Goal: Transaction & Acquisition: Purchase product/service

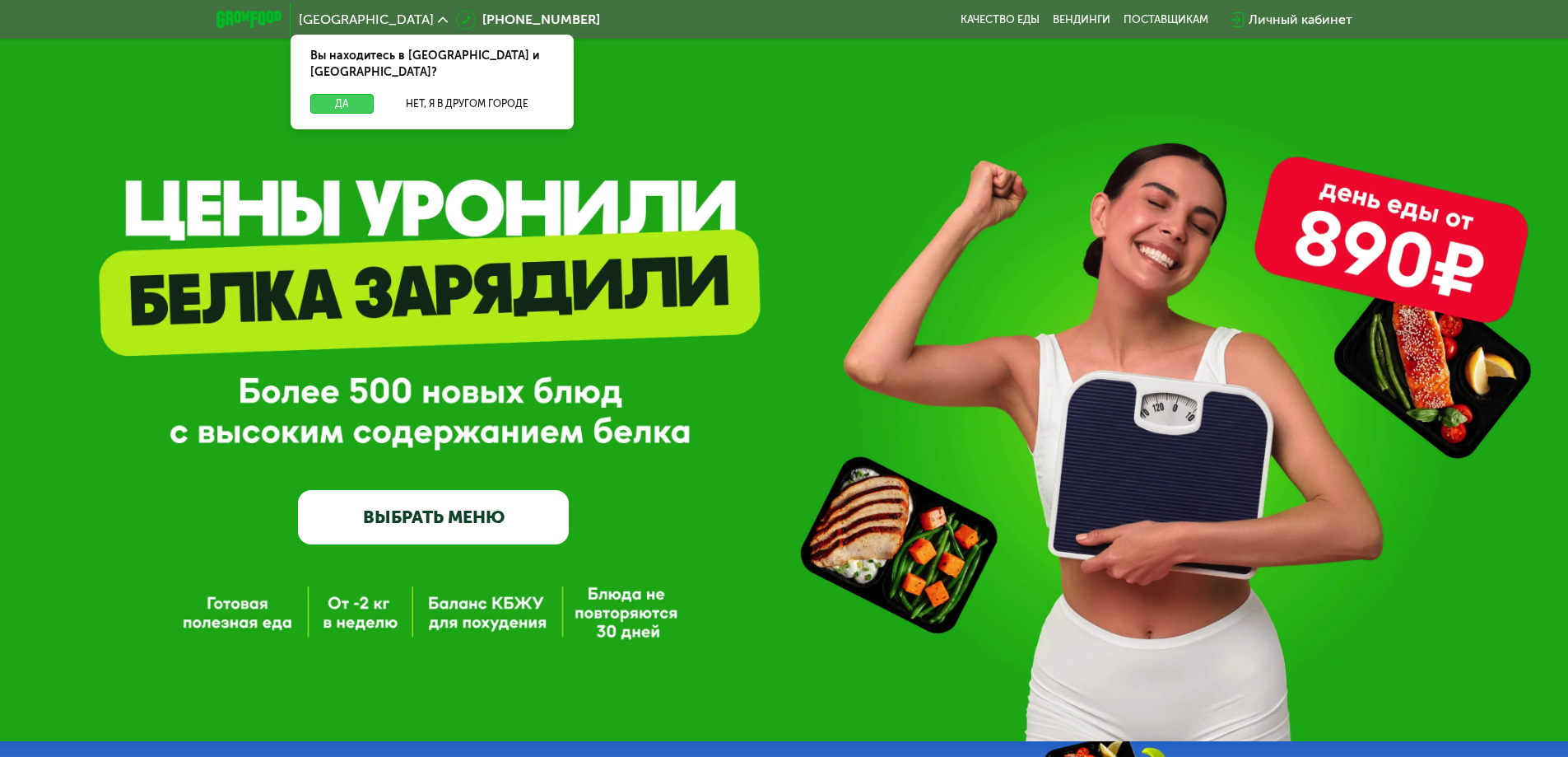
click at [348, 94] on button "Да" at bounding box center [342, 103] width 63 height 19
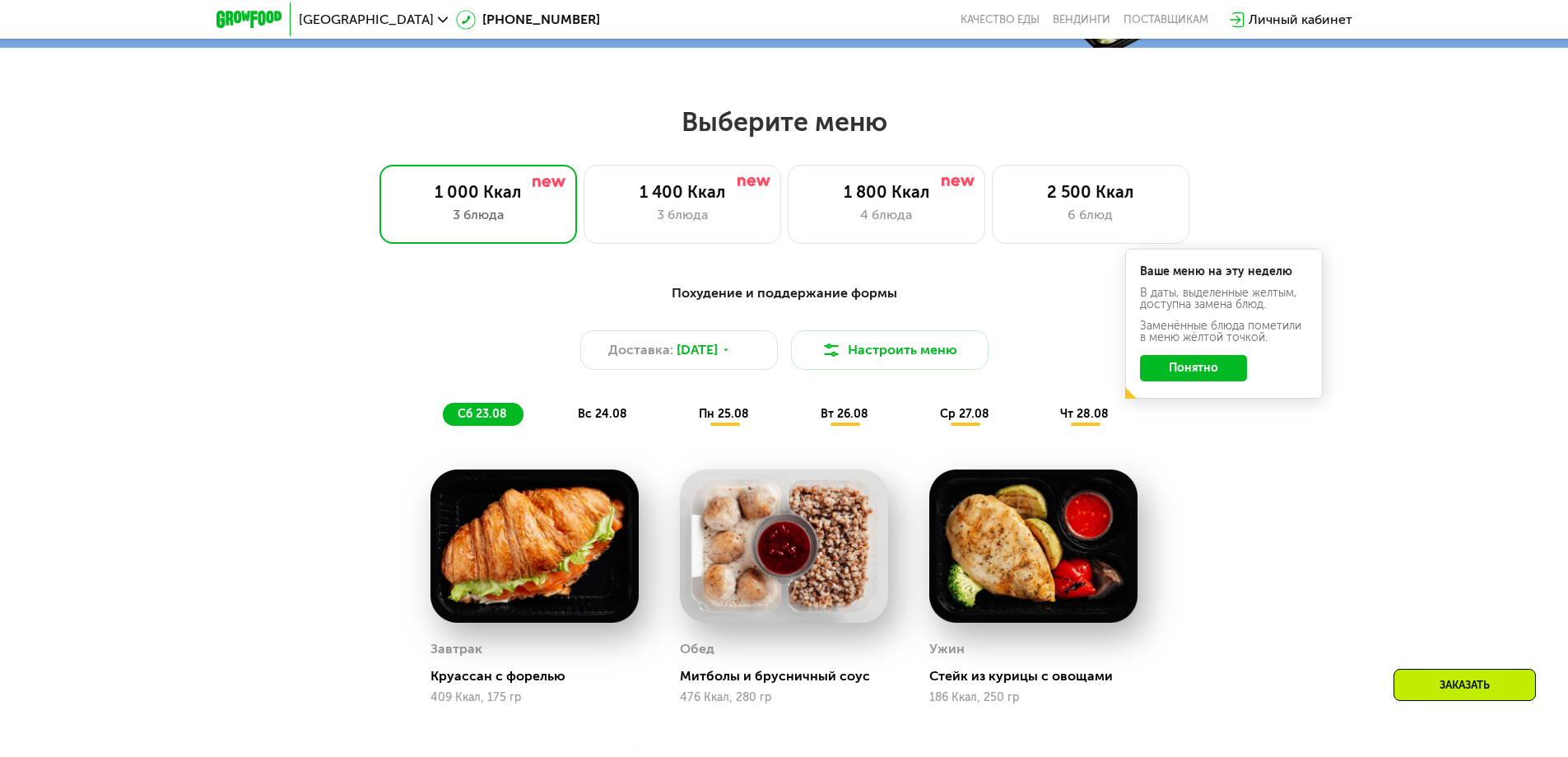
scroll to position [824, 0]
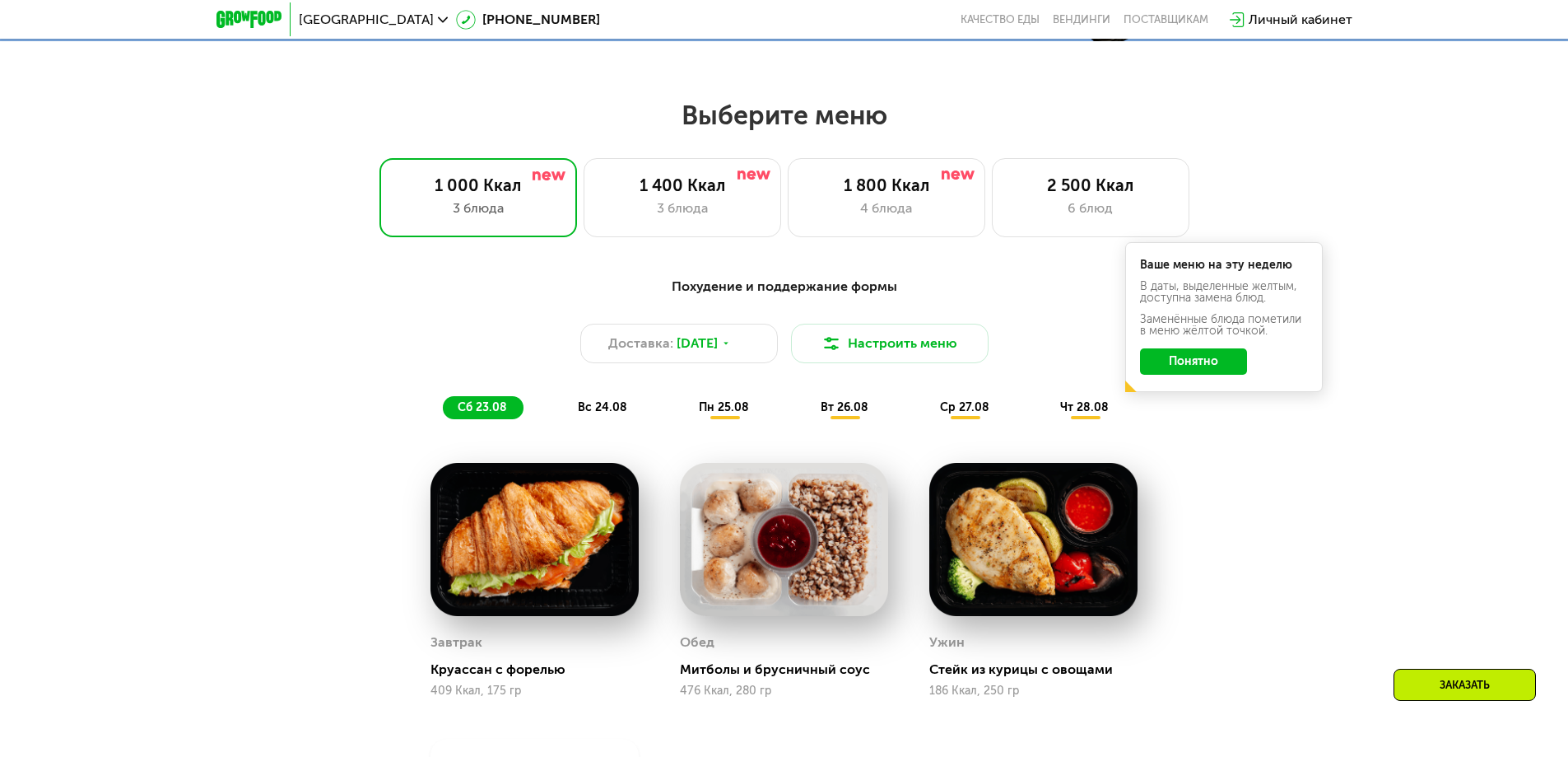
click at [1193, 368] on button "Понятно" at bounding box center [1194, 361] width 107 height 26
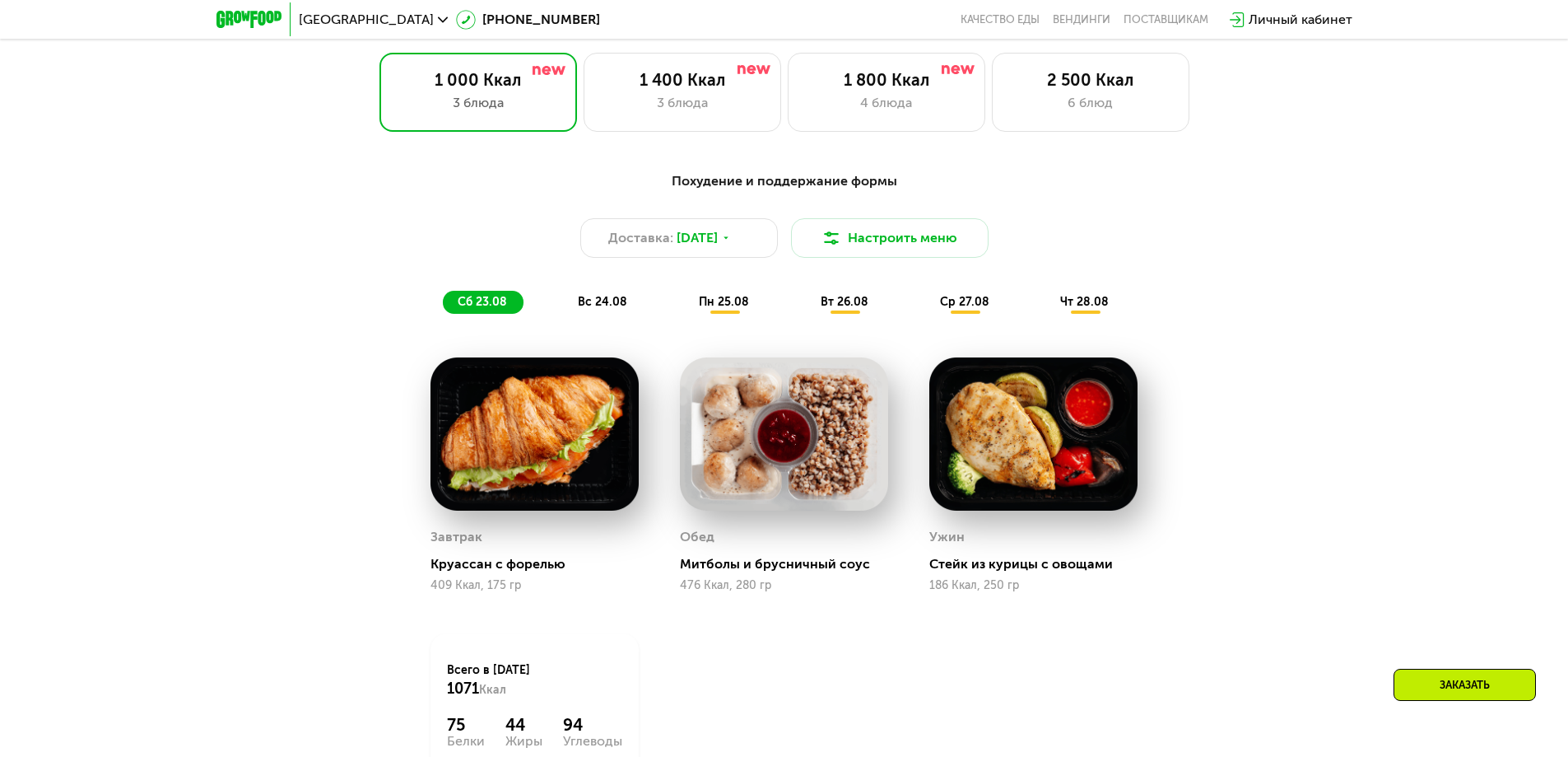
scroll to position [906, 0]
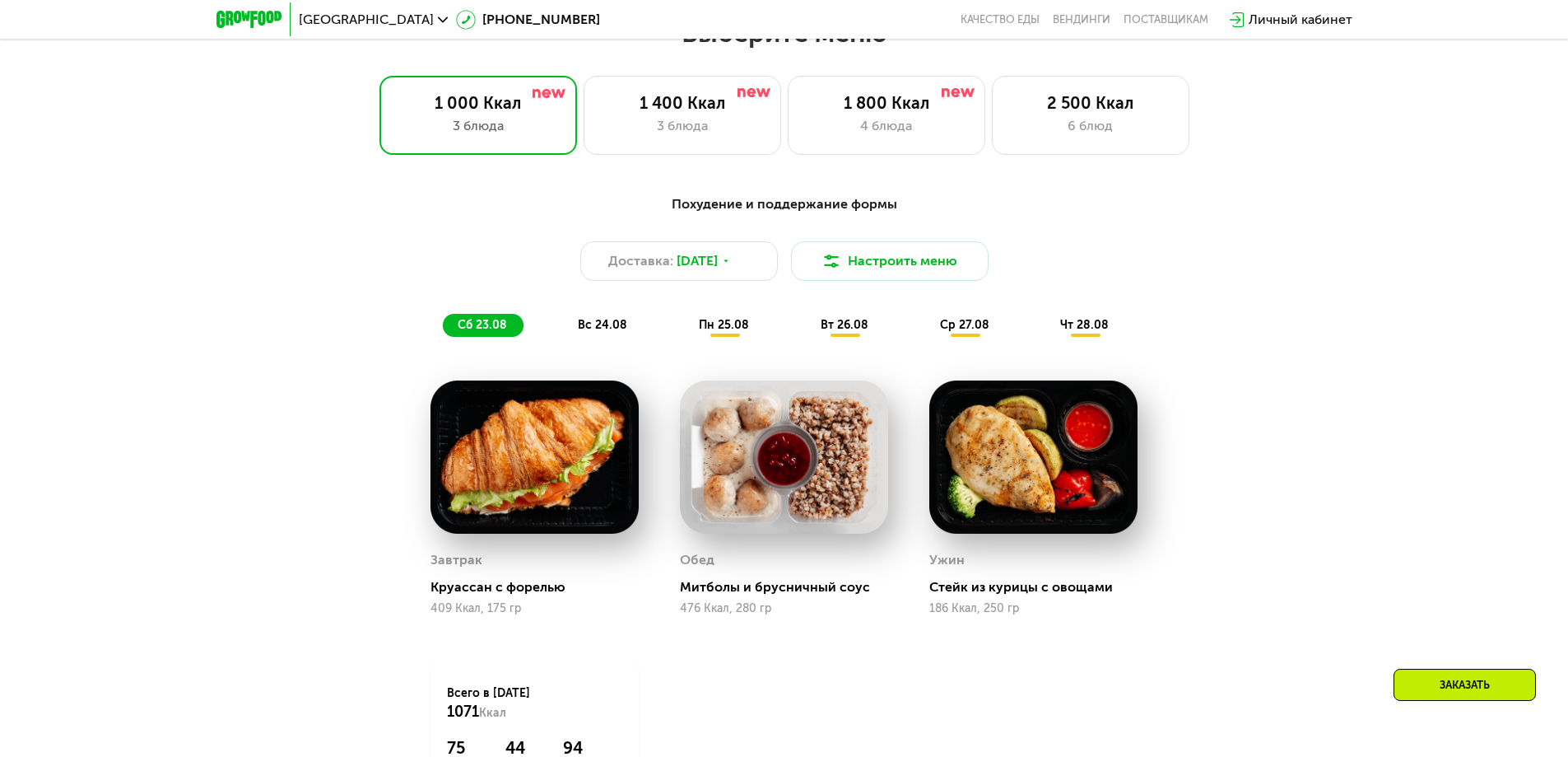
click at [587, 329] on span "вс 24.08" at bounding box center [602, 324] width 49 height 14
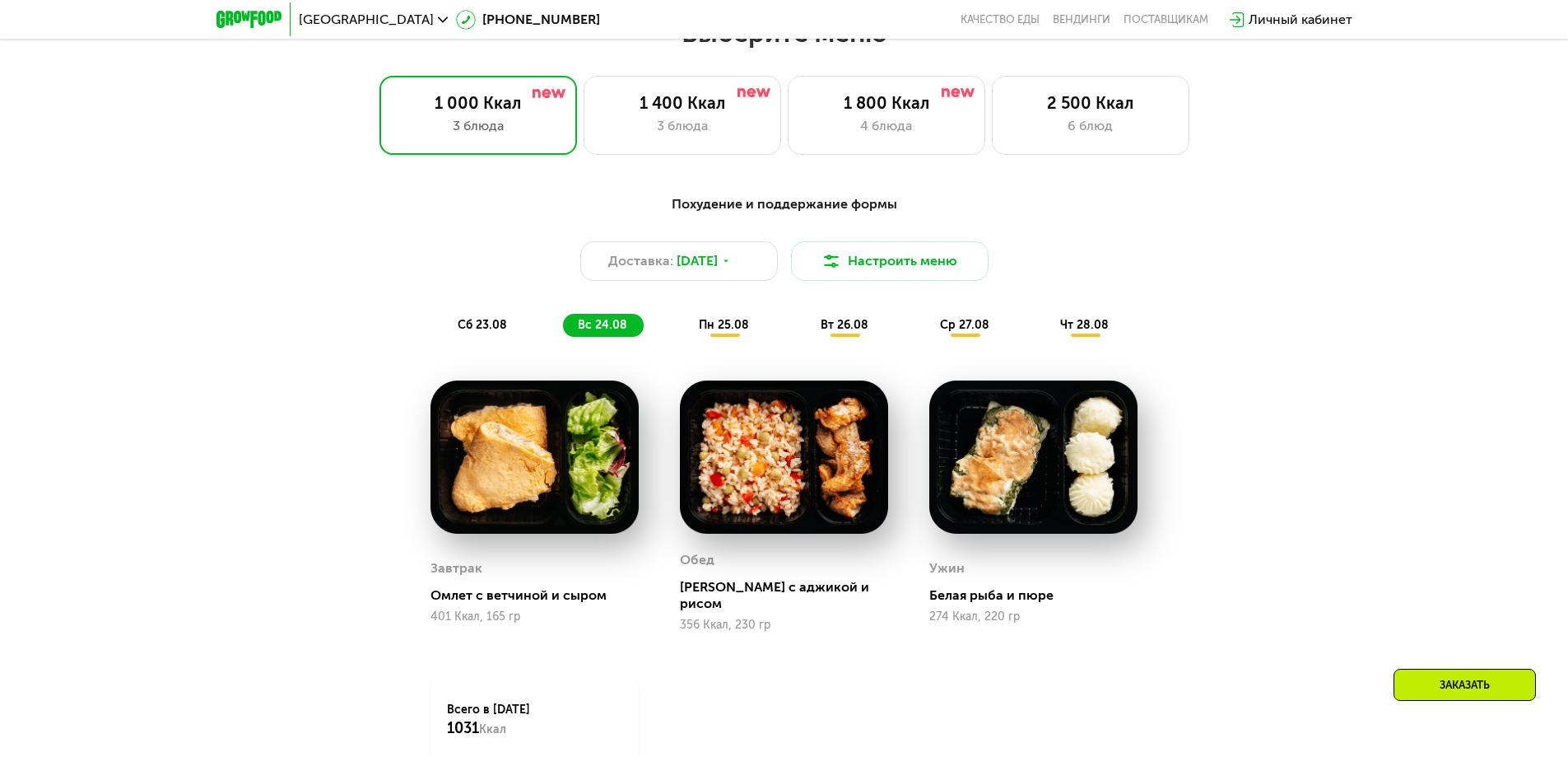
click at [718, 326] on span "пн 25.08" at bounding box center [724, 324] width 50 height 14
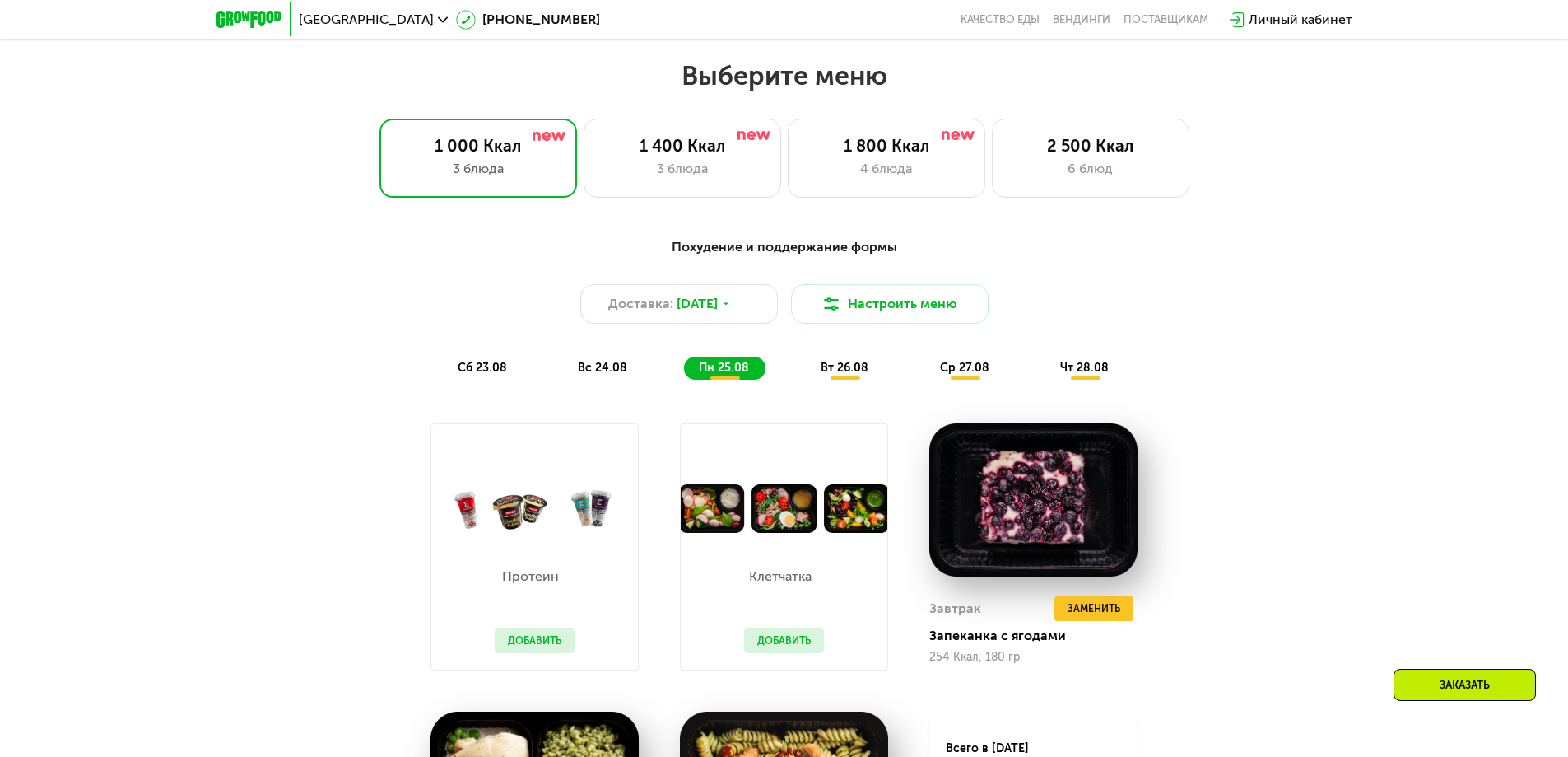
scroll to position [824, 0]
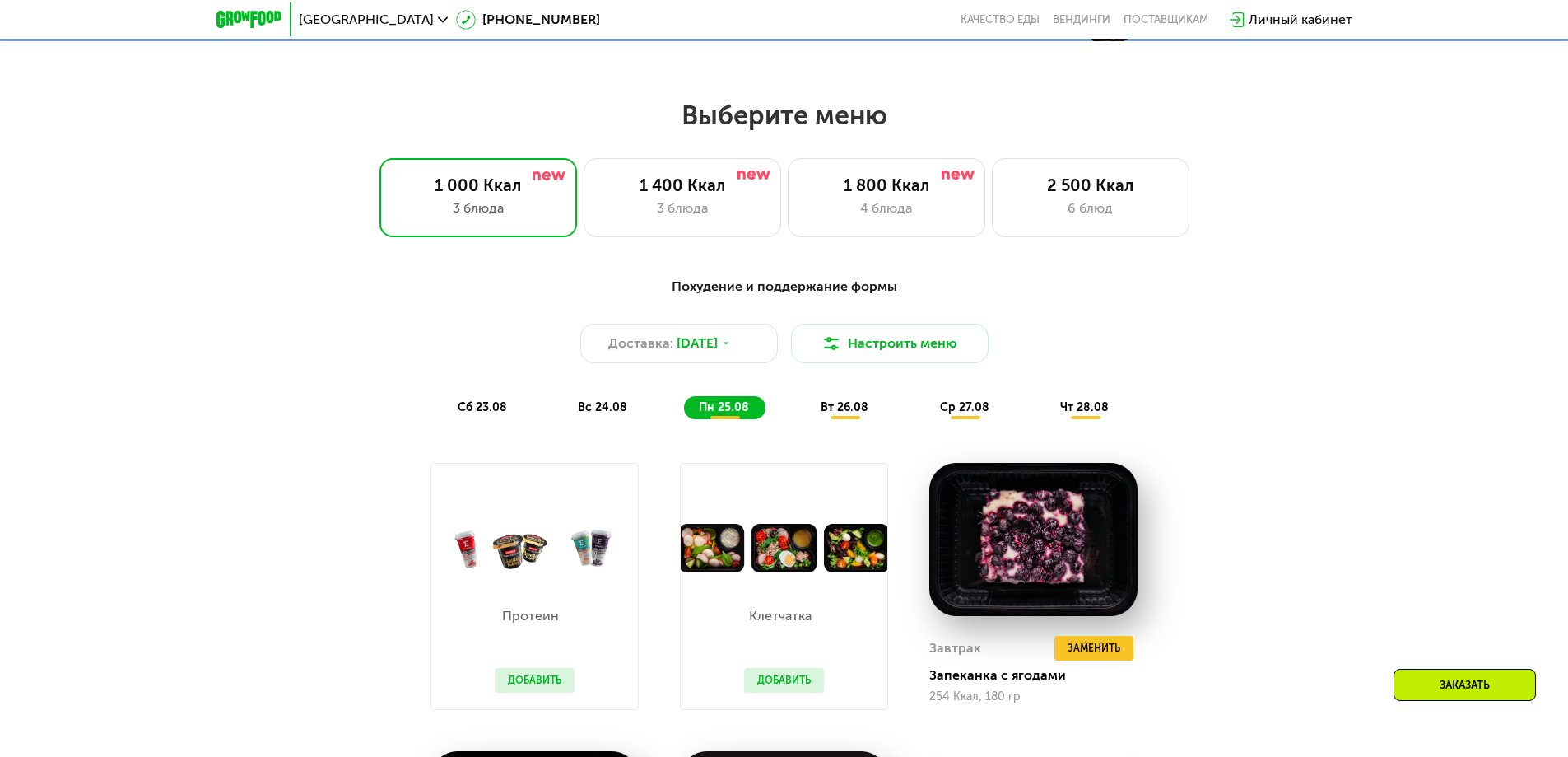
click at [833, 412] on span "вт 26.08" at bounding box center [845, 407] width 48 height 14
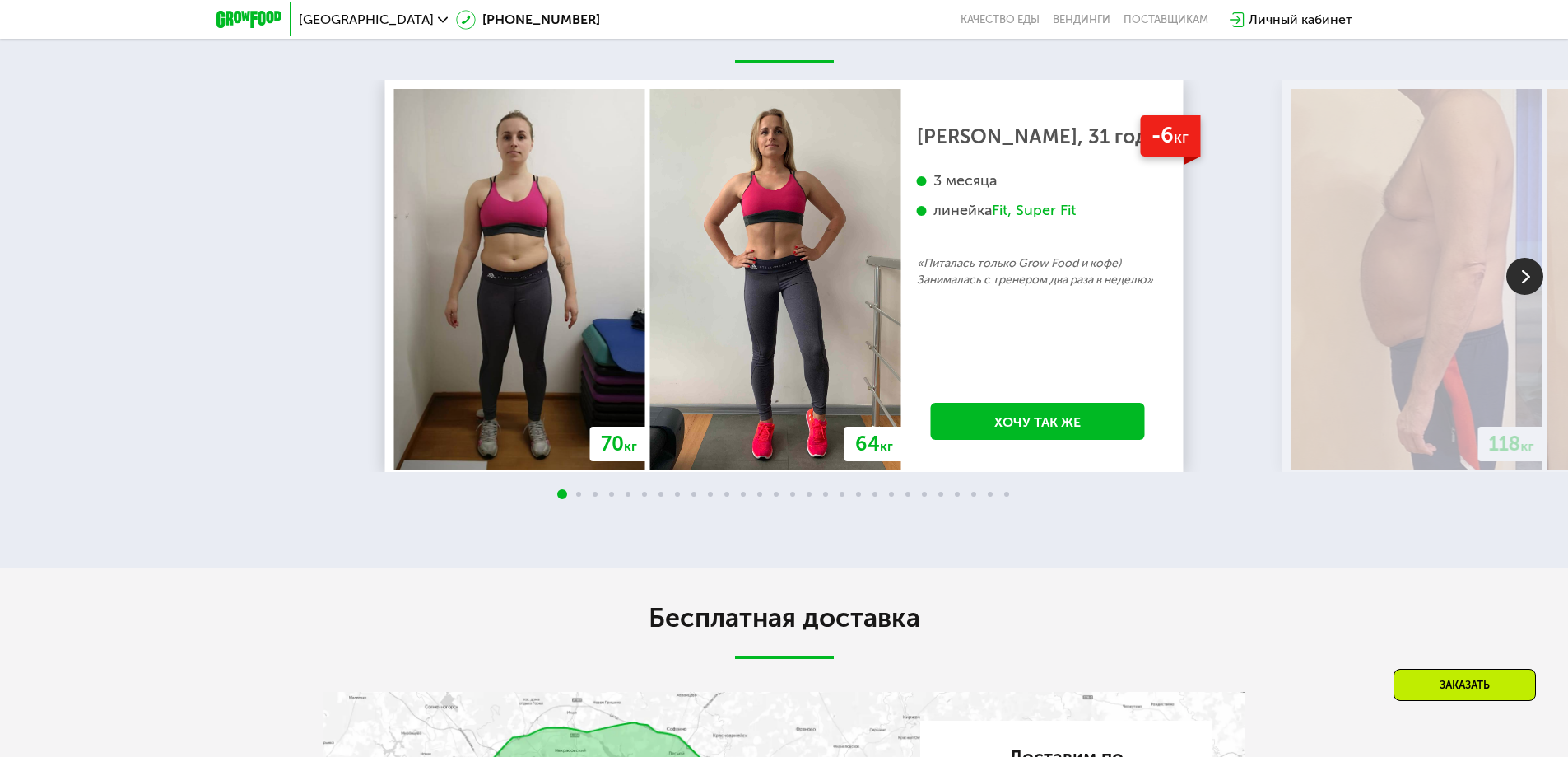
scroll to position [3212, 0]
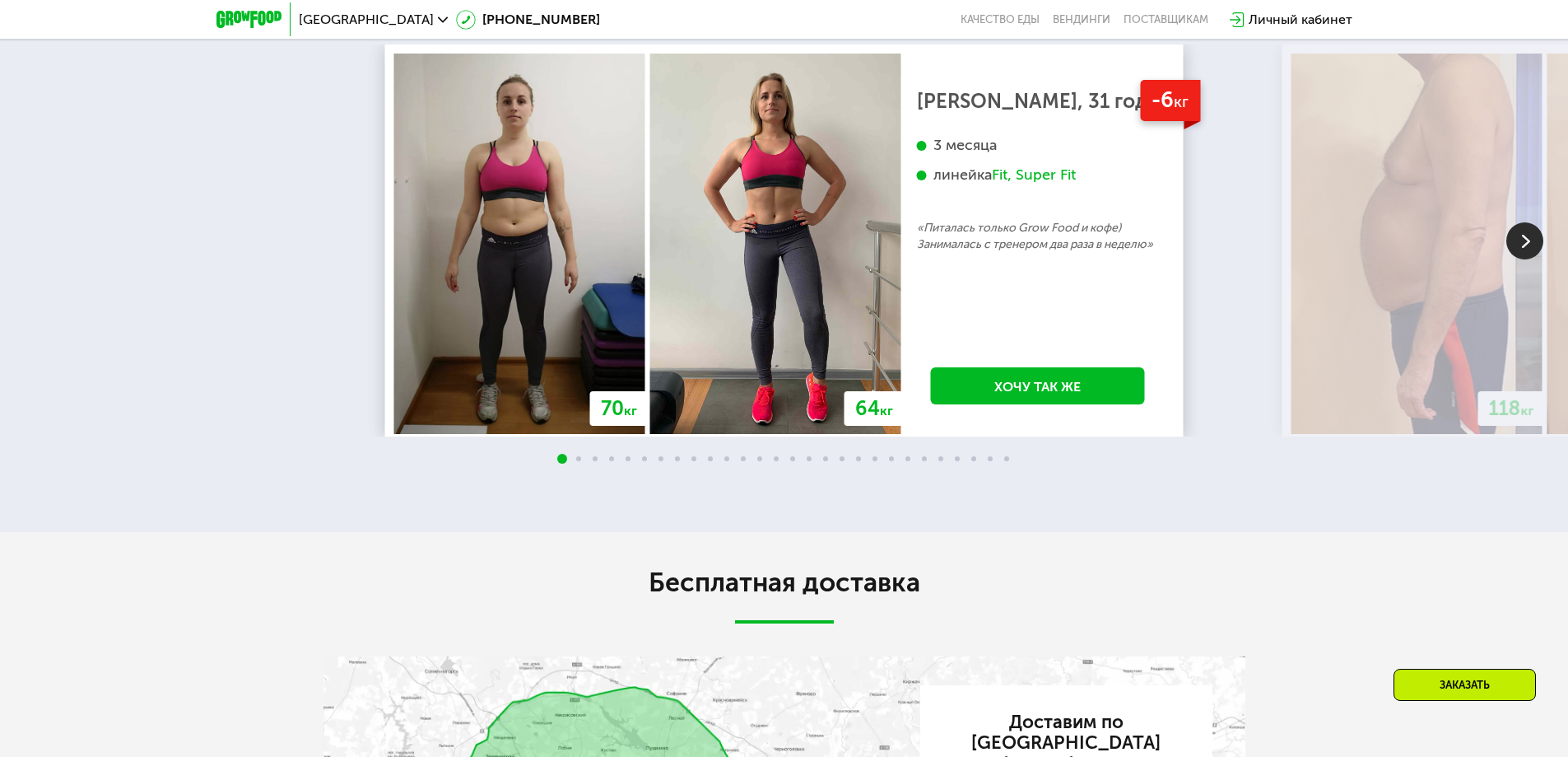
click at [1526, 259] on img at bounding box center [1525, 241] width 37 height 37
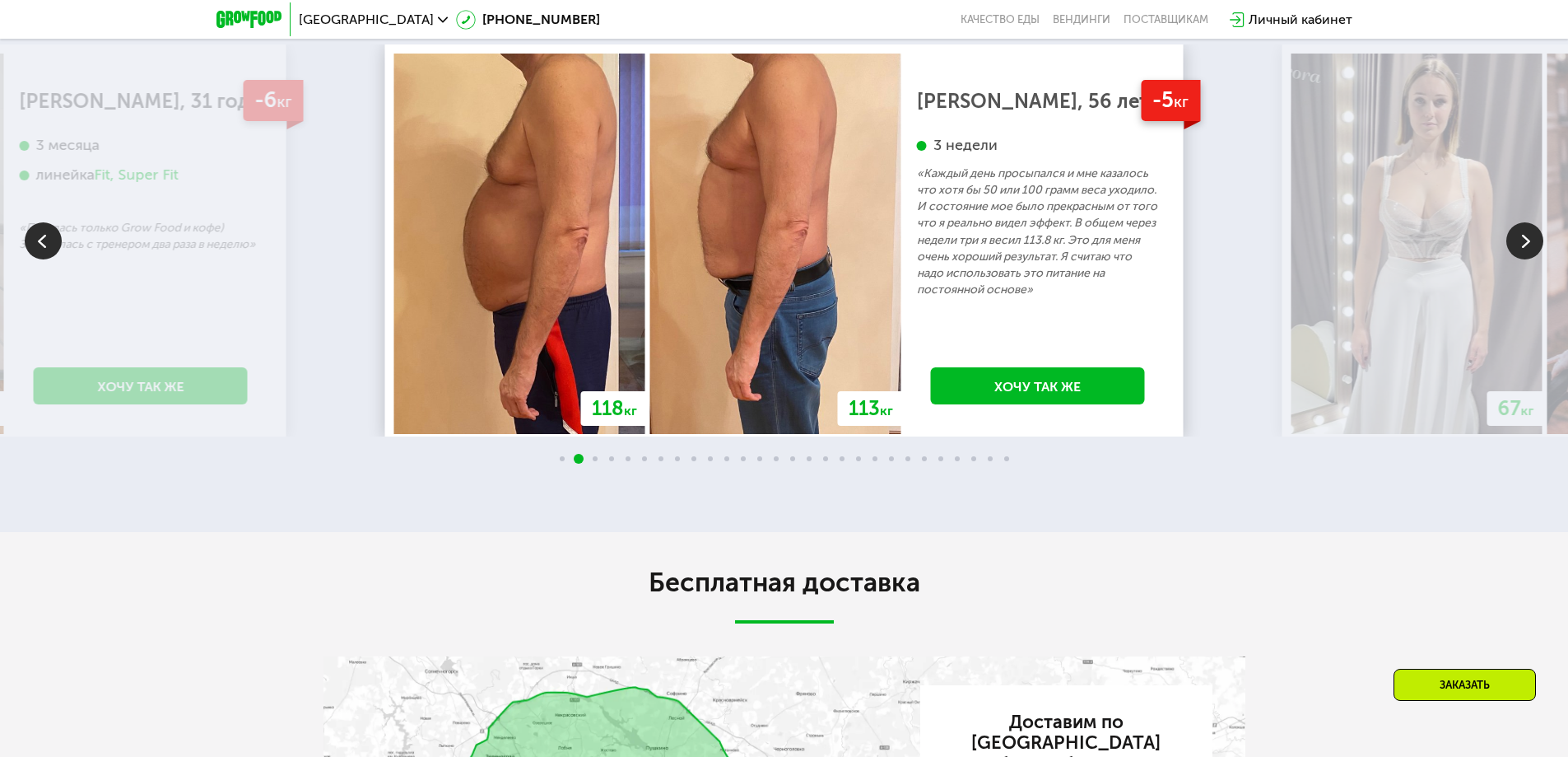
click at [1526, 259] on img at bounding box center [1525, 241] width 37 height 37
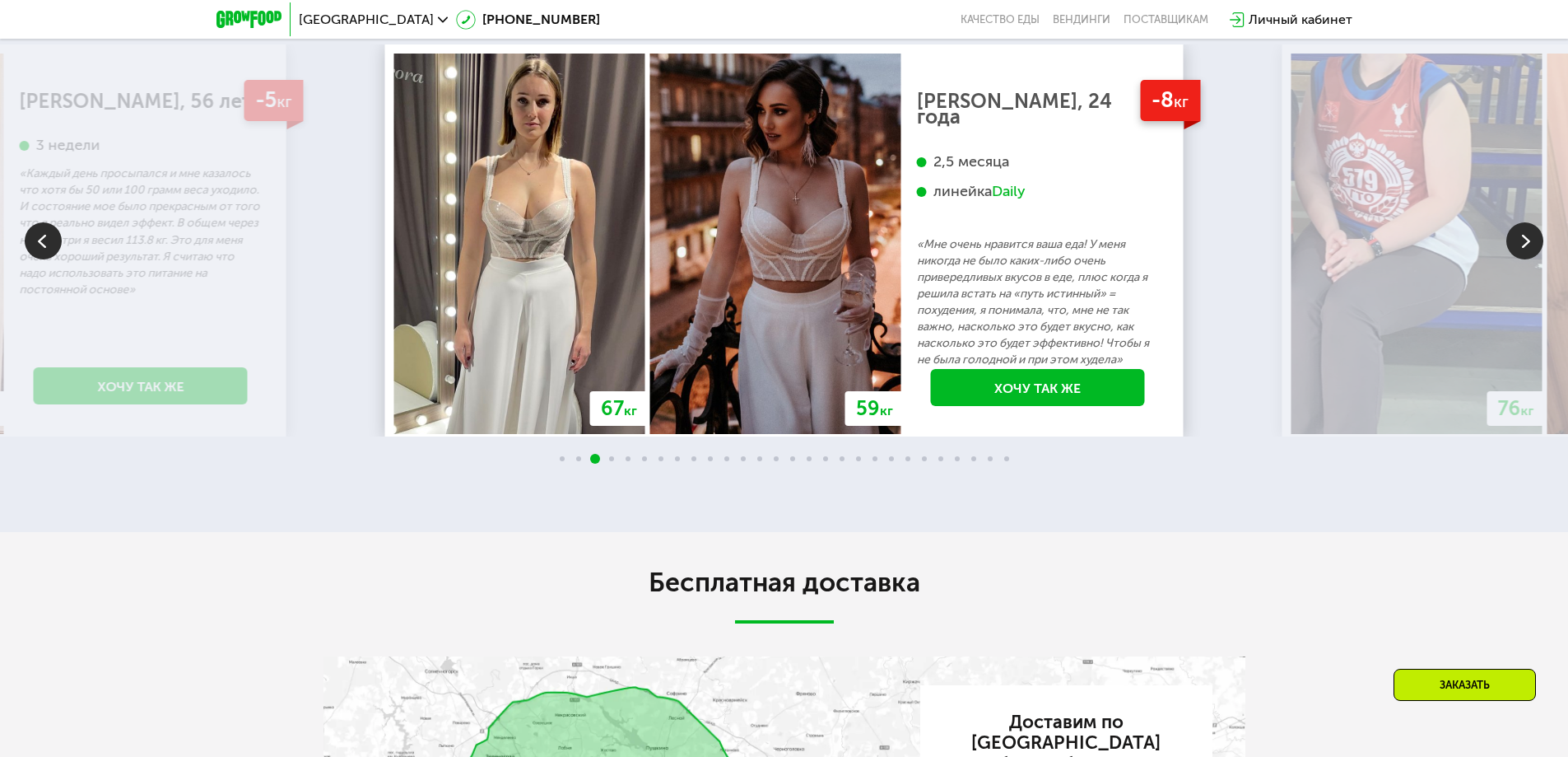
click at [1526, 259] on img at bounding box center [1525, 241] width 37 height 37
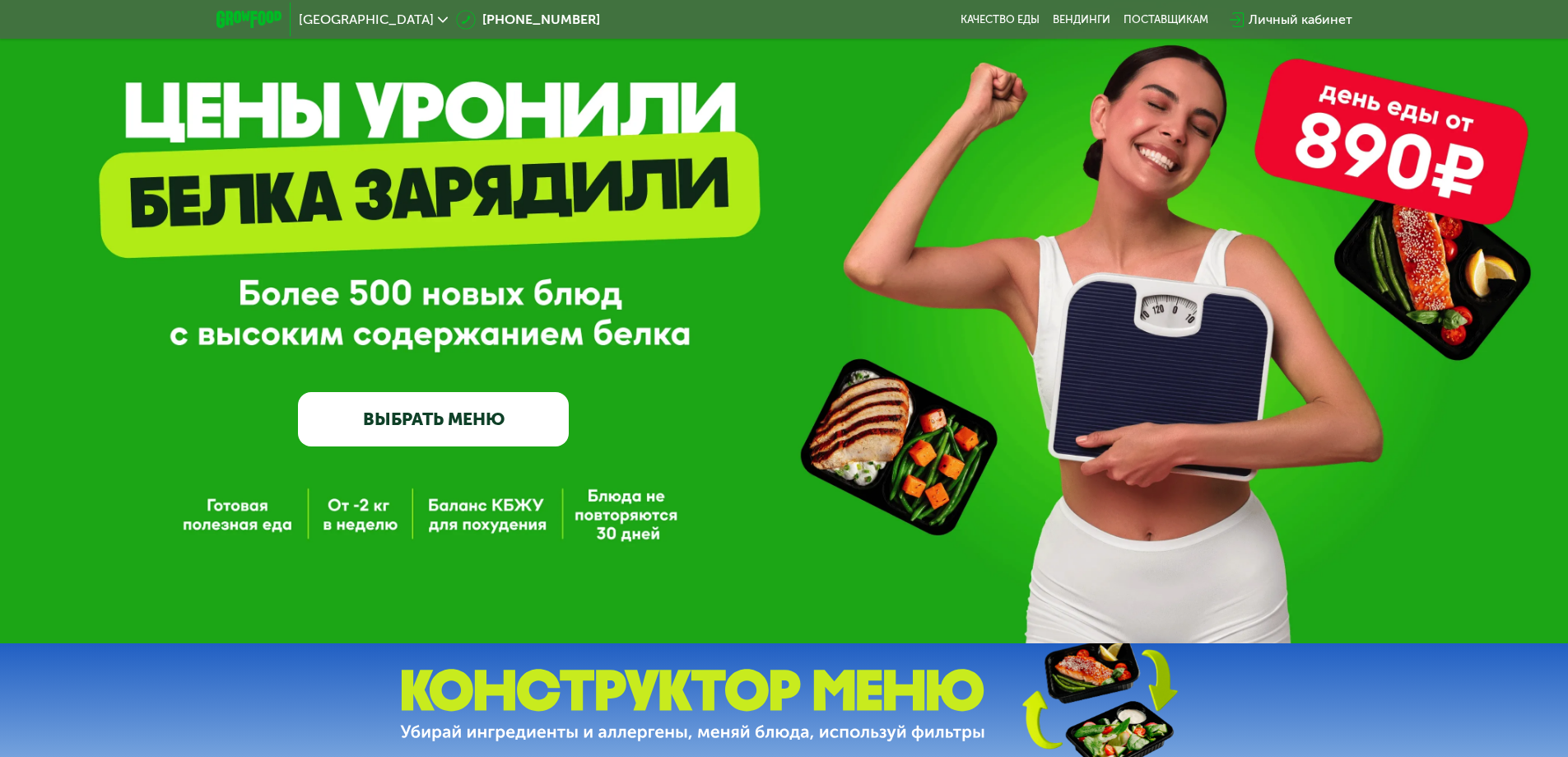
scroll to position [0, 0]
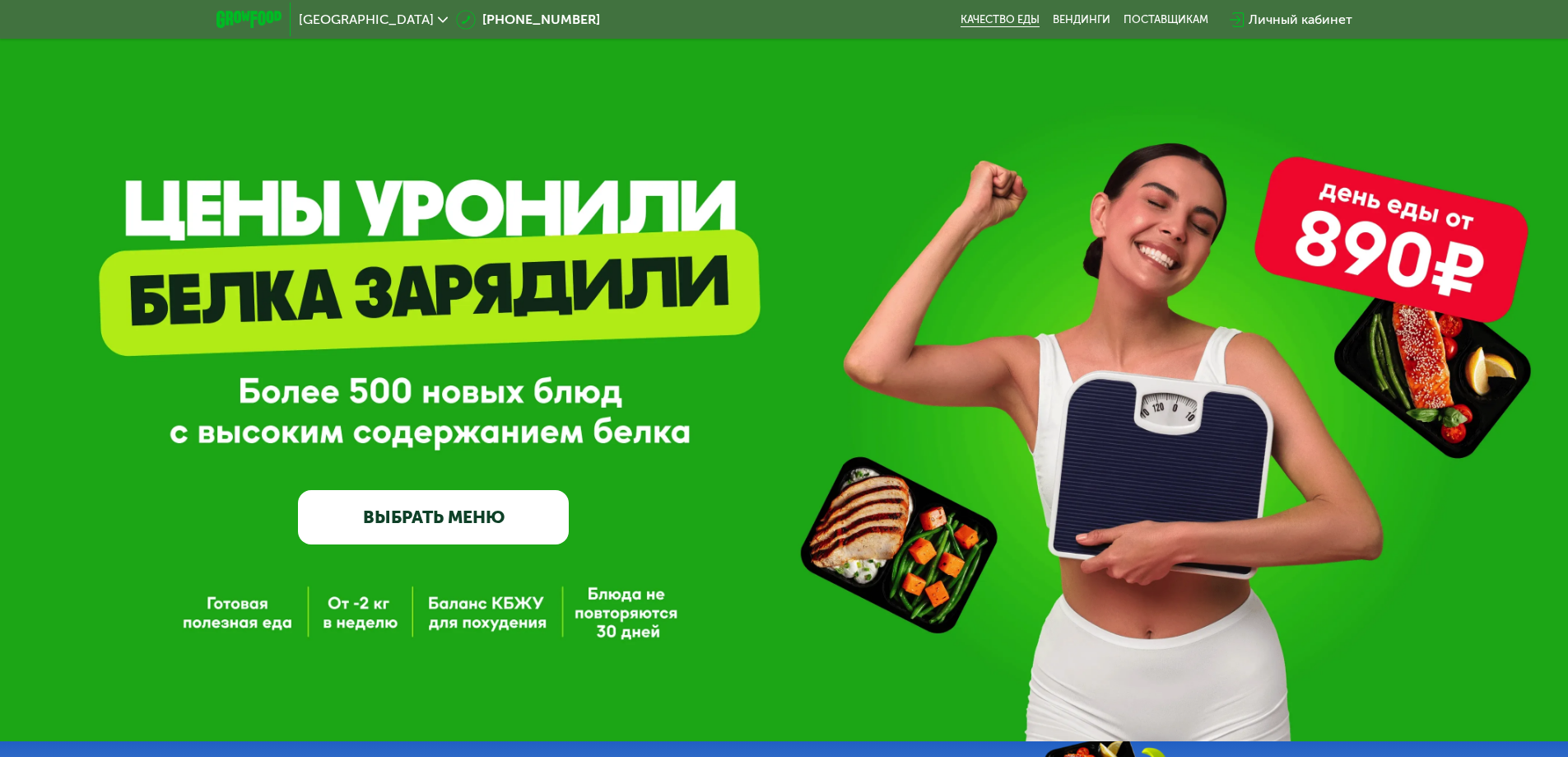
click at [985, 19] on link "Качество еды" at bounding box center [999, 19] width 79 height 13
